Goal: Transaction & Acquisition: Purchase product/service

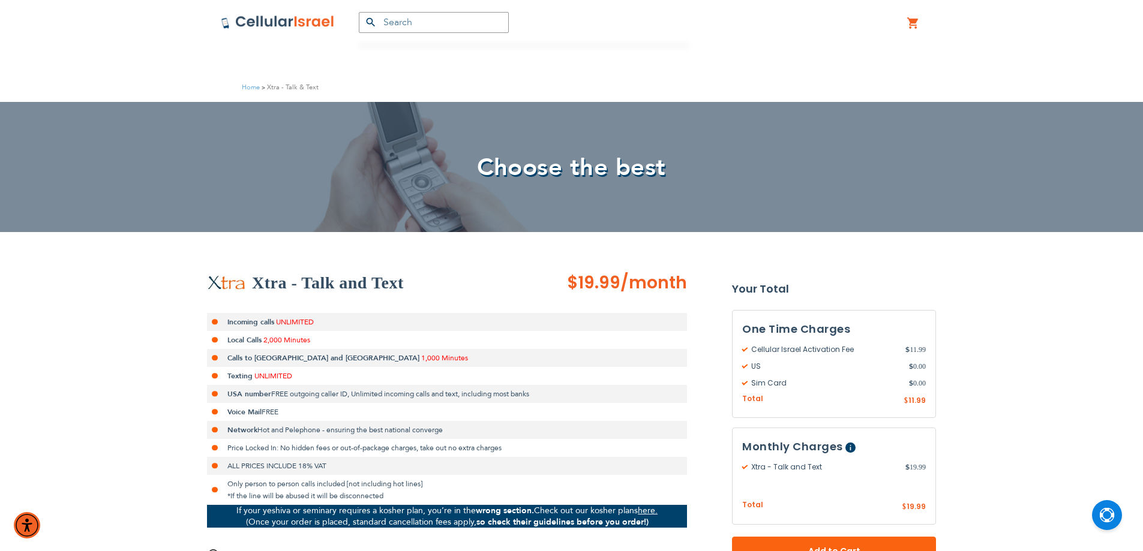
scroll to position [240, 0]
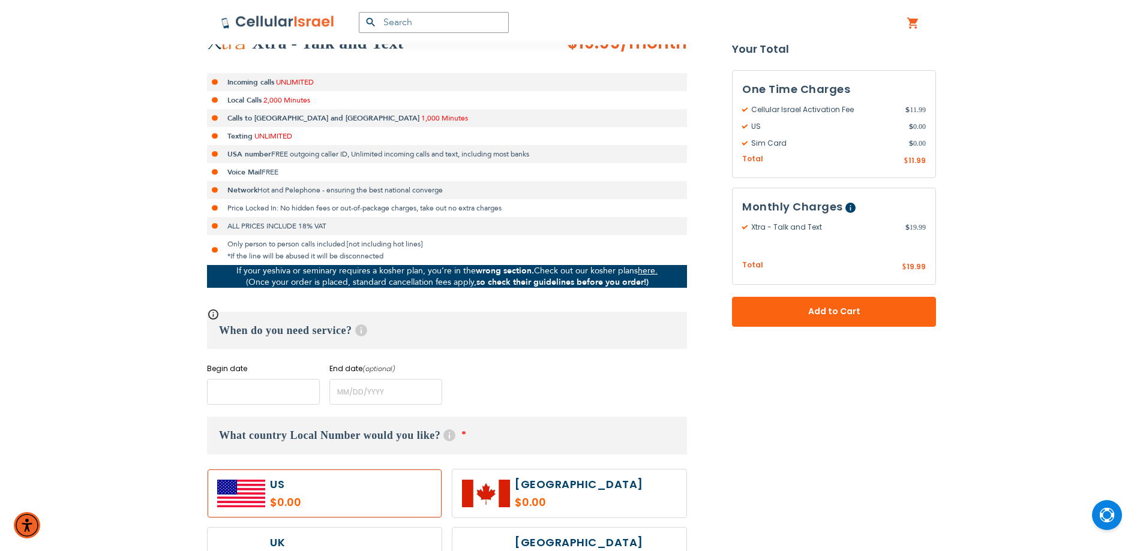
click at [278, 390] on input "name" at bounding box center [263, 392] width 113 height 26
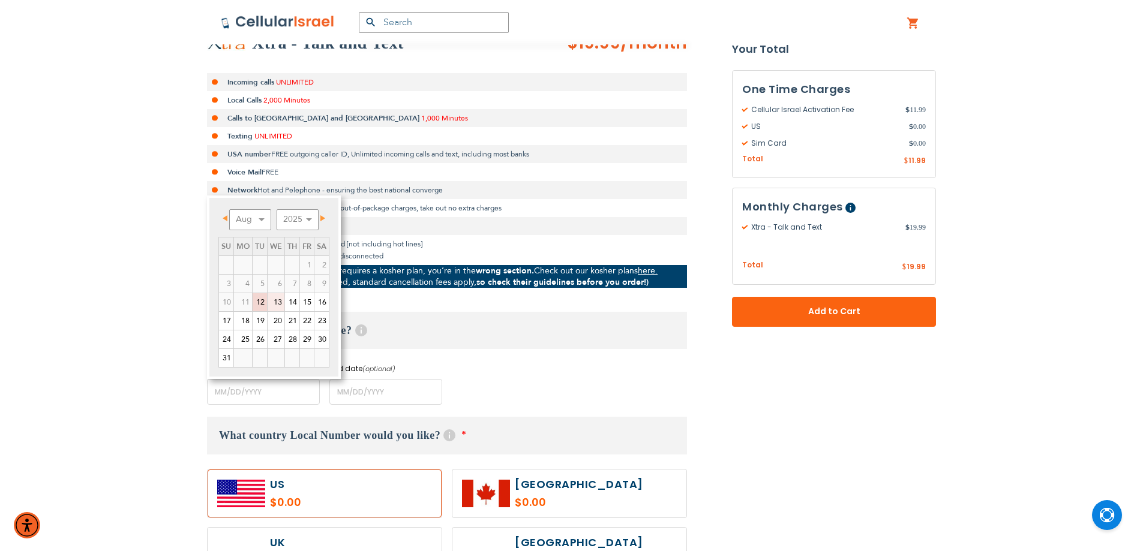
click at [277, 303] on link "13" at bounding box center [276, 302] width 17 height 18
type input "[DATE]"
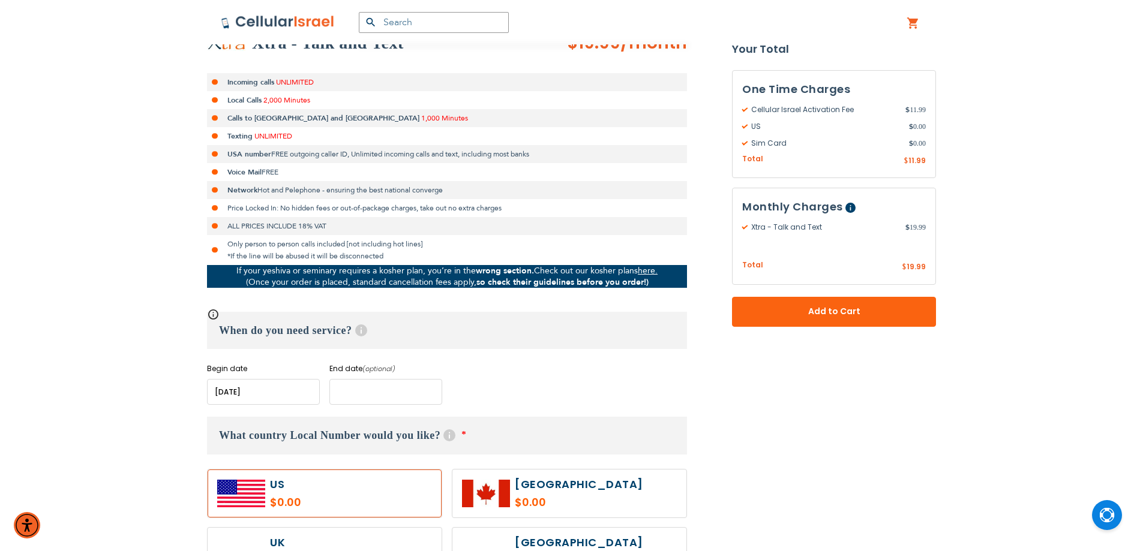
click at [380, 395] on input "name" at bounding box center [385, 392] width 113 height 26
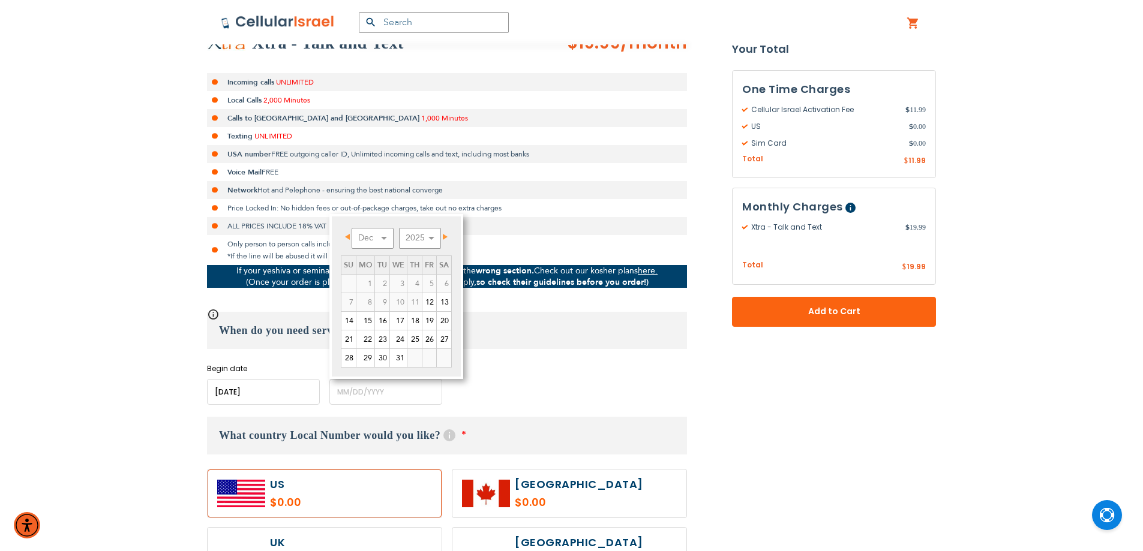
click at [445, 236] on span "Next" at bounding box center [445, 237] width 5 height 6
click at [432, 324] on link "20" at bounding box center [429, 321] width 14 height 18
type input "[DATE]"
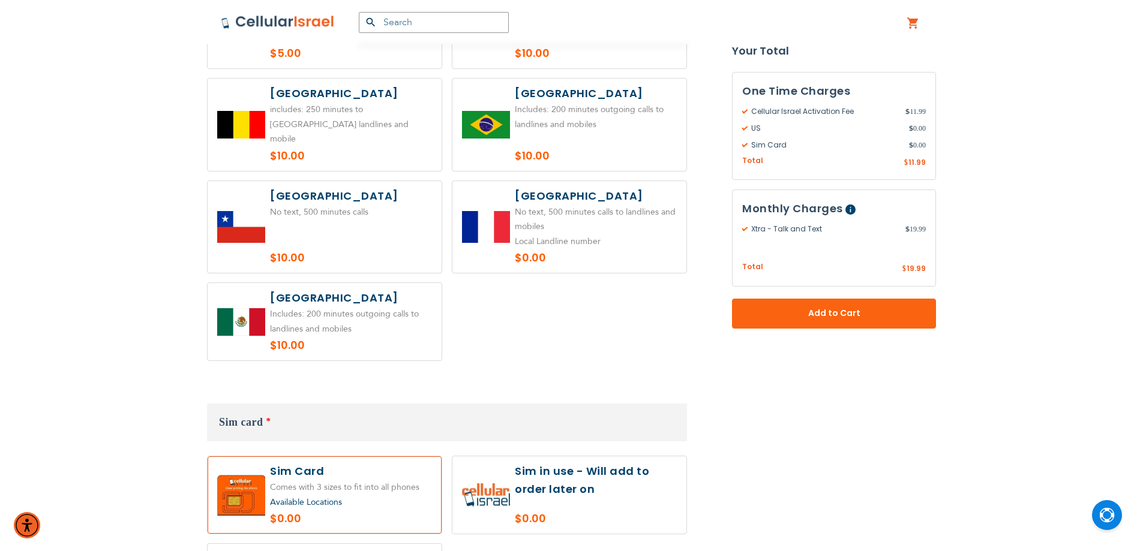
scroll to position [900, 0]
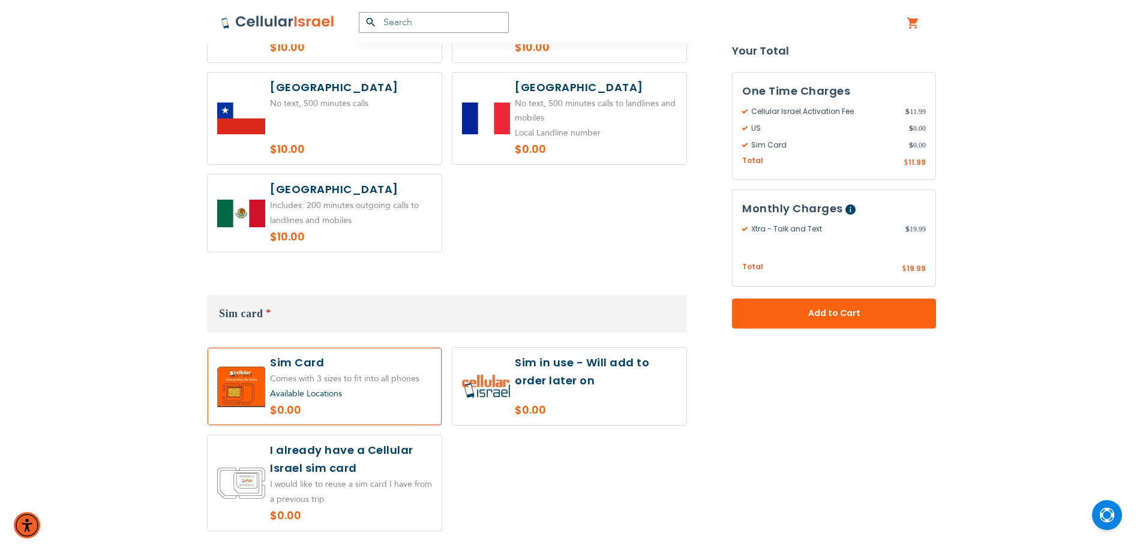
click at [583, 365] on label at bounding box center [569, 386] width 234 height 77
radio input "true"
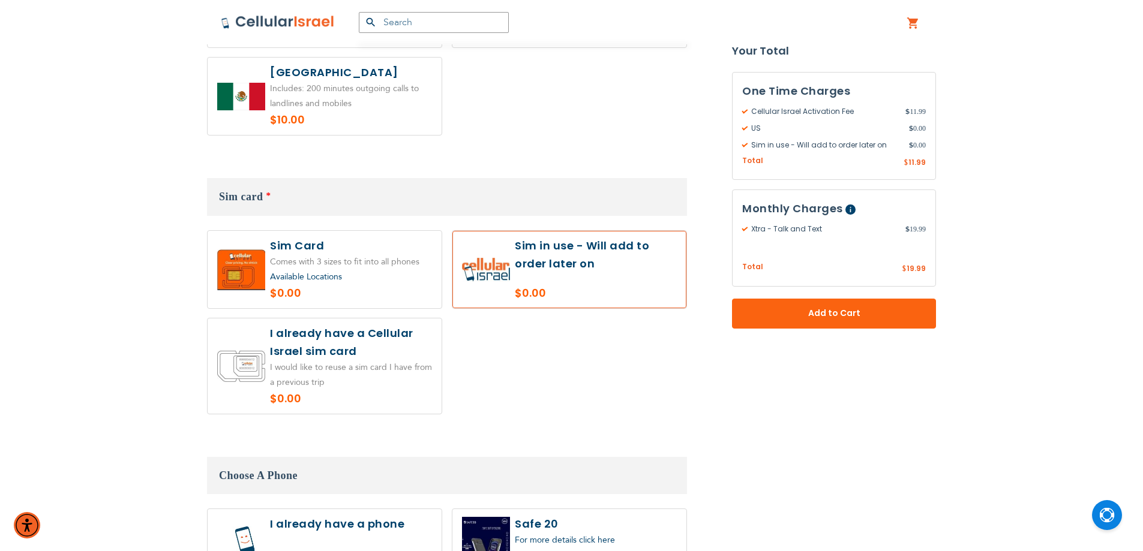
scroll to position [1200, 0]
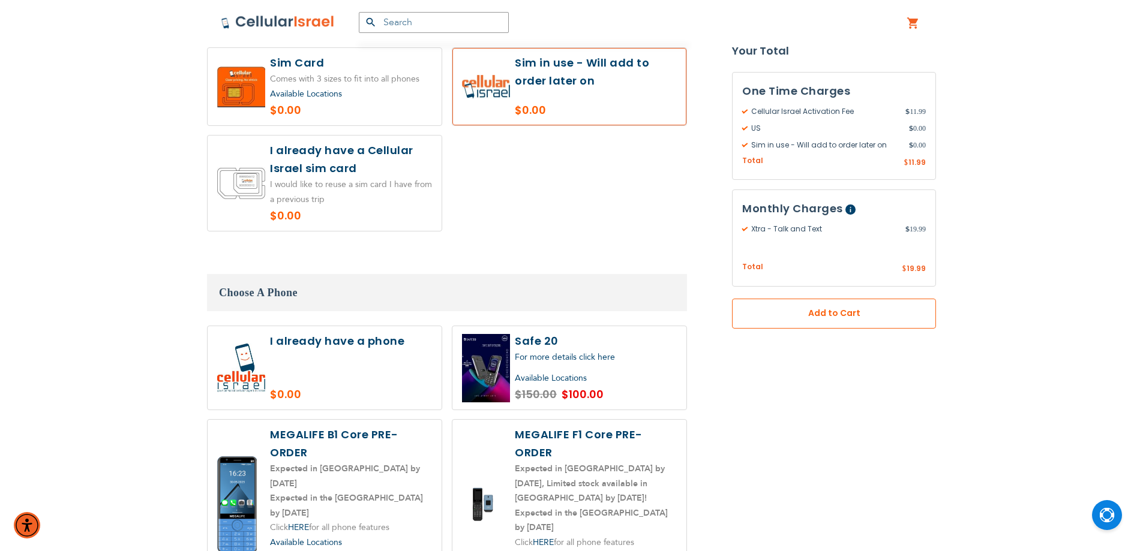
click at [790, 306] on button "Add to Cart" at bounding box center [834, 314] width 204 height 30
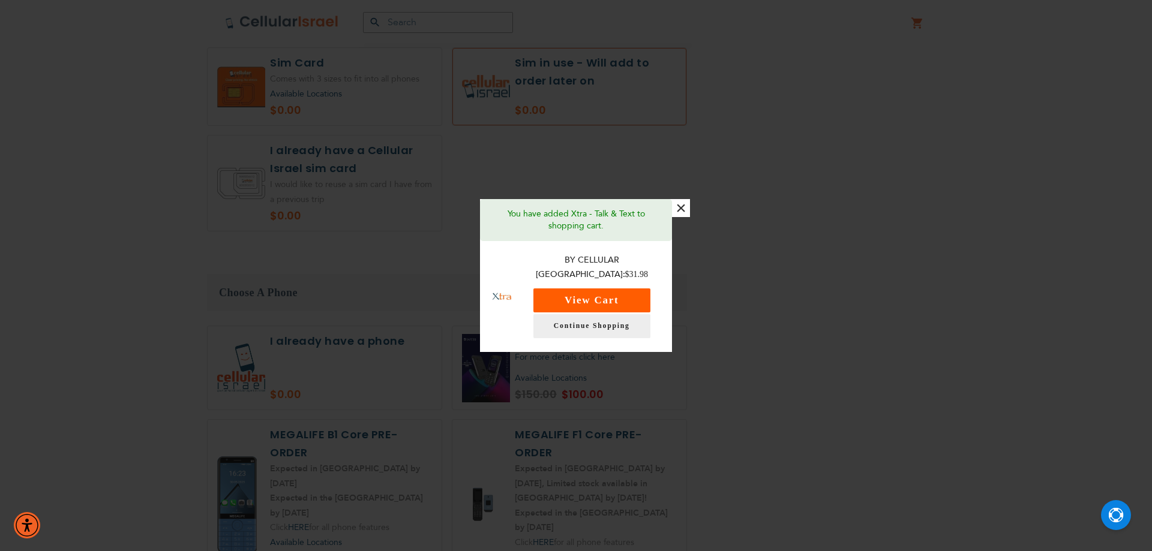
click at [598, 289] on button "View Cart" at bounding box center [591, 301] width 117 height 24
